Goal: Navigation & Orientation: Understand site structure

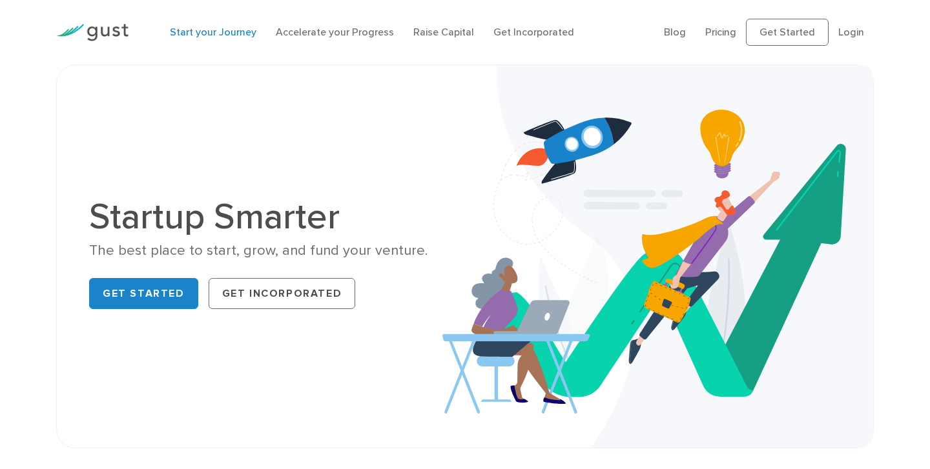
click at [234, 37] on link "Start your Journey" at bounding box center [213, 32] width 87 height 12
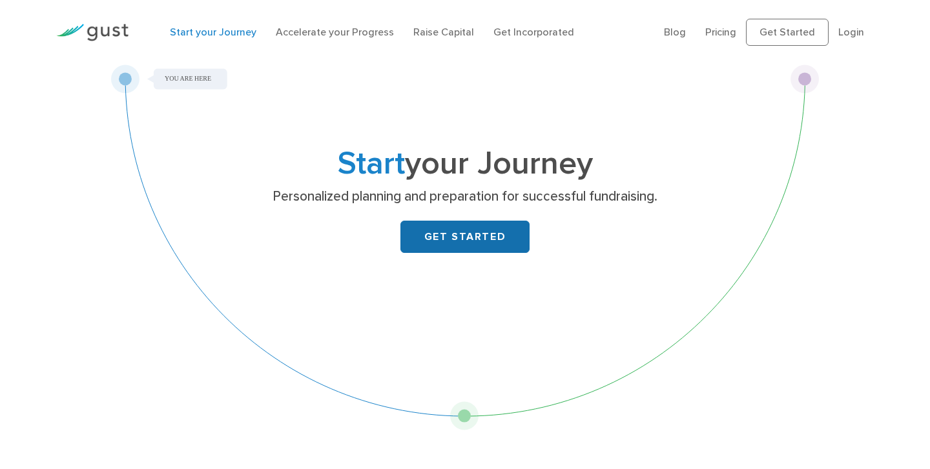
click at [423, 242] on link "GET STARTED" at bounding box center [464, 237] width 129 height 32
click at [377, 33] on link "Accelerate your Progress" at bounding box center [335, 32] width 118 height 12
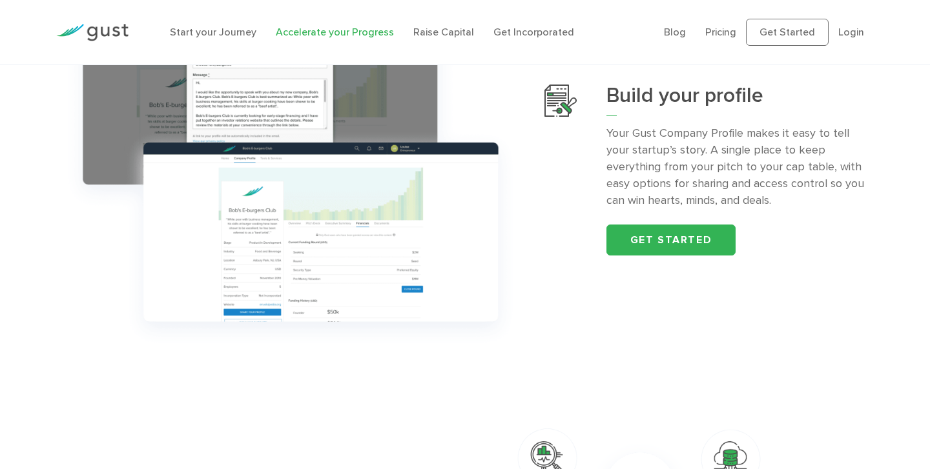
scroll to position [511, 0]
click at [194, 32] on link "Start your Journey" at bounding box center [213, 32] width 87 height 12
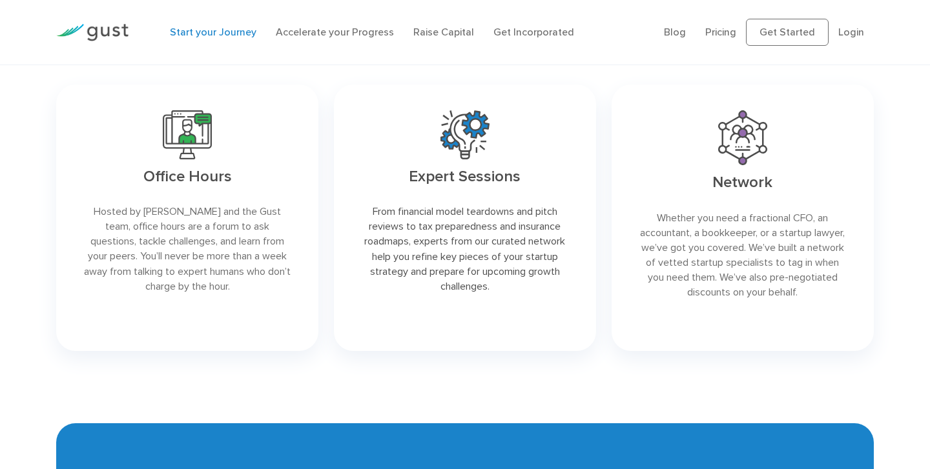
scroll to position [2006, 0]
